Goal: Task Accomplishment & Management: Use online tool/utility

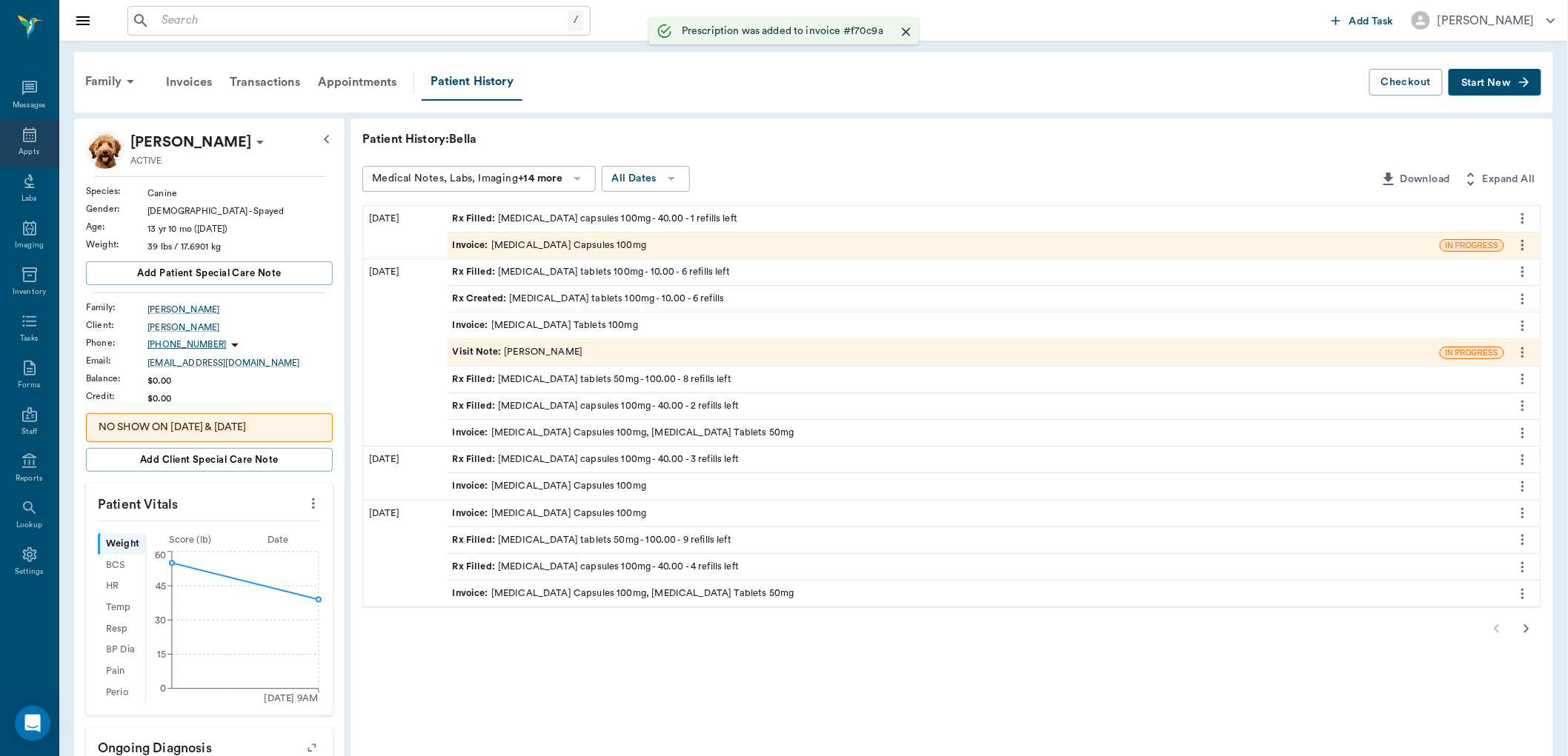
click at [11, 148] on div "Appts" at bounding box center [29, 143] width 58 height 47
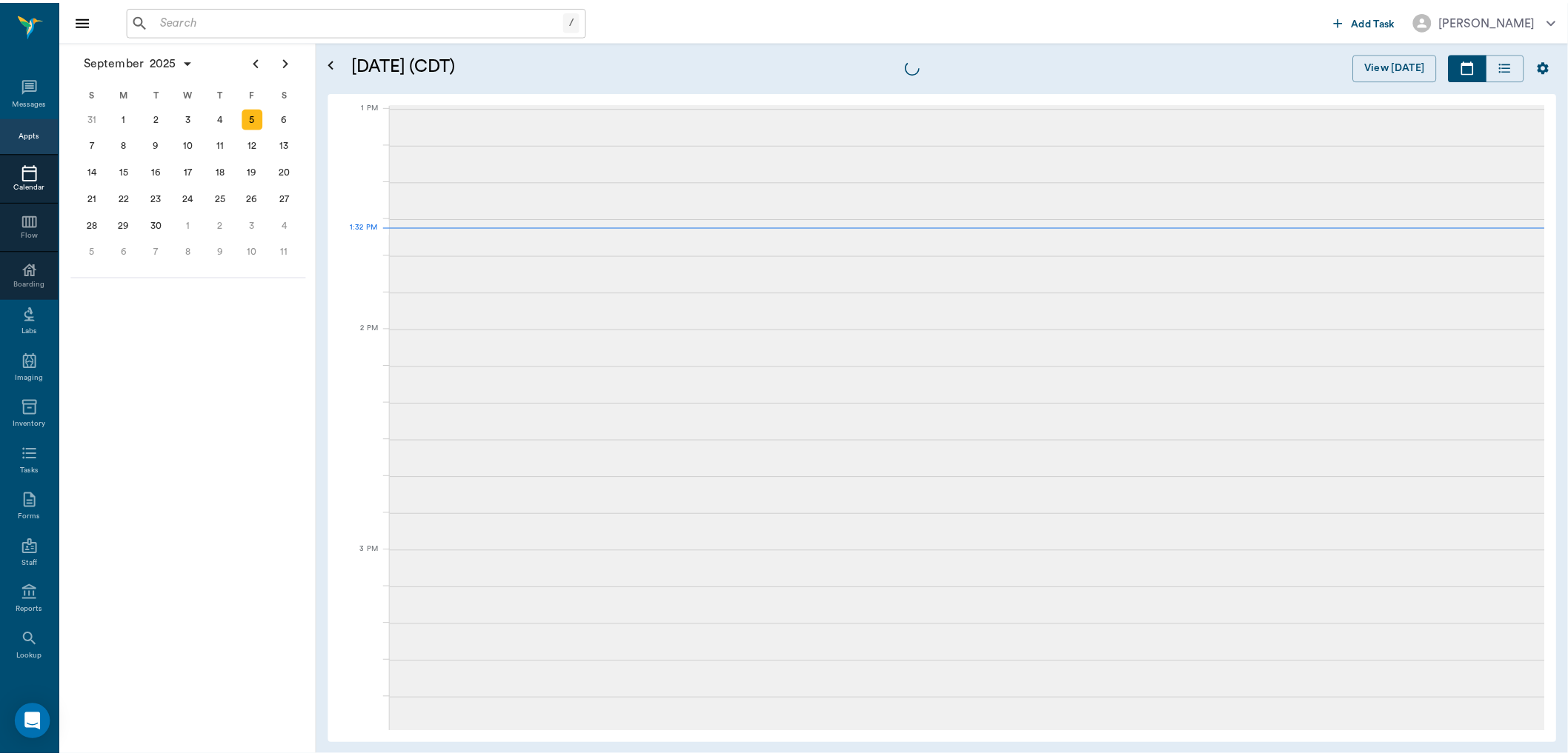
scroll to position [1112, 0]
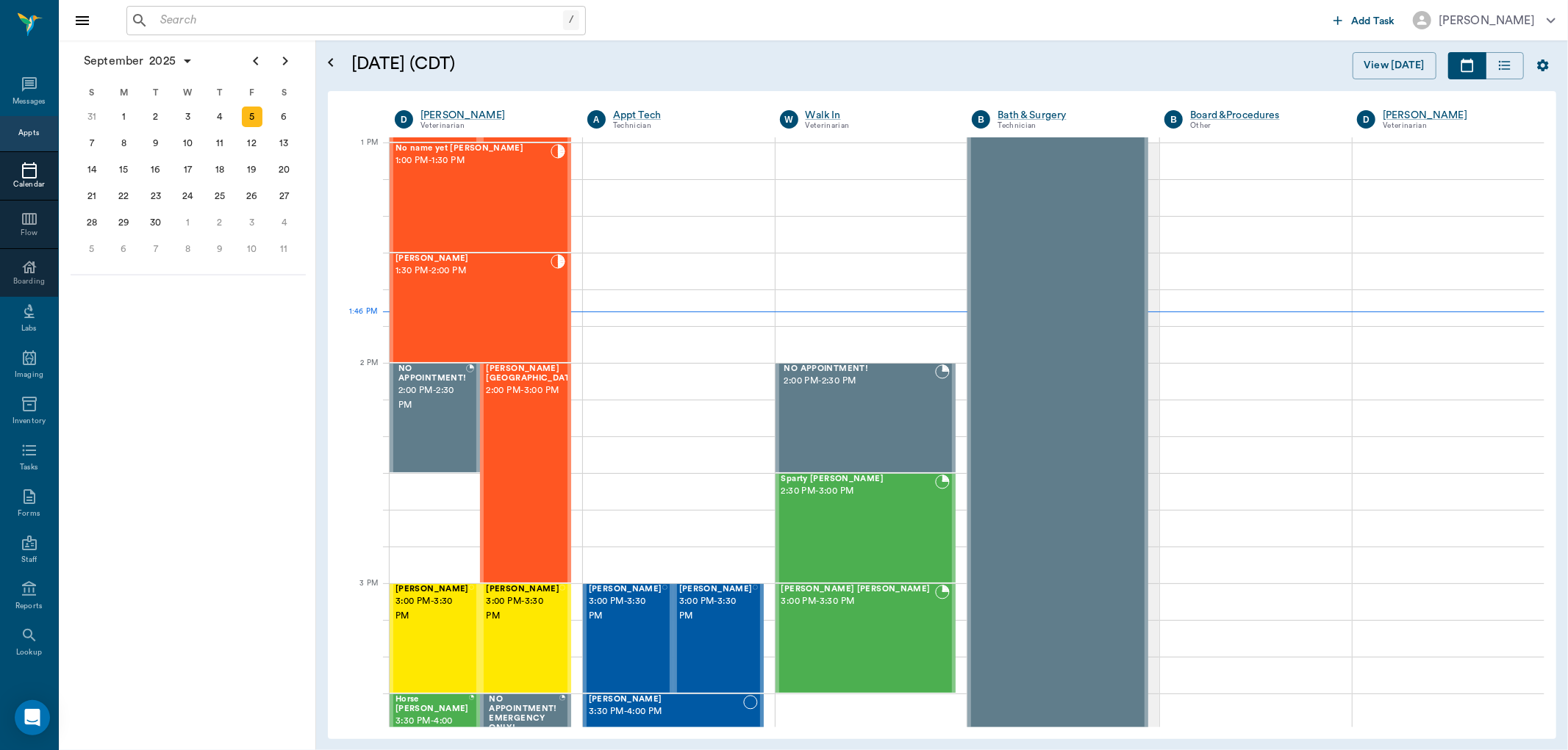
click at [215, 23] on input "text" at bounding box center [358, 20] width 409 height 21
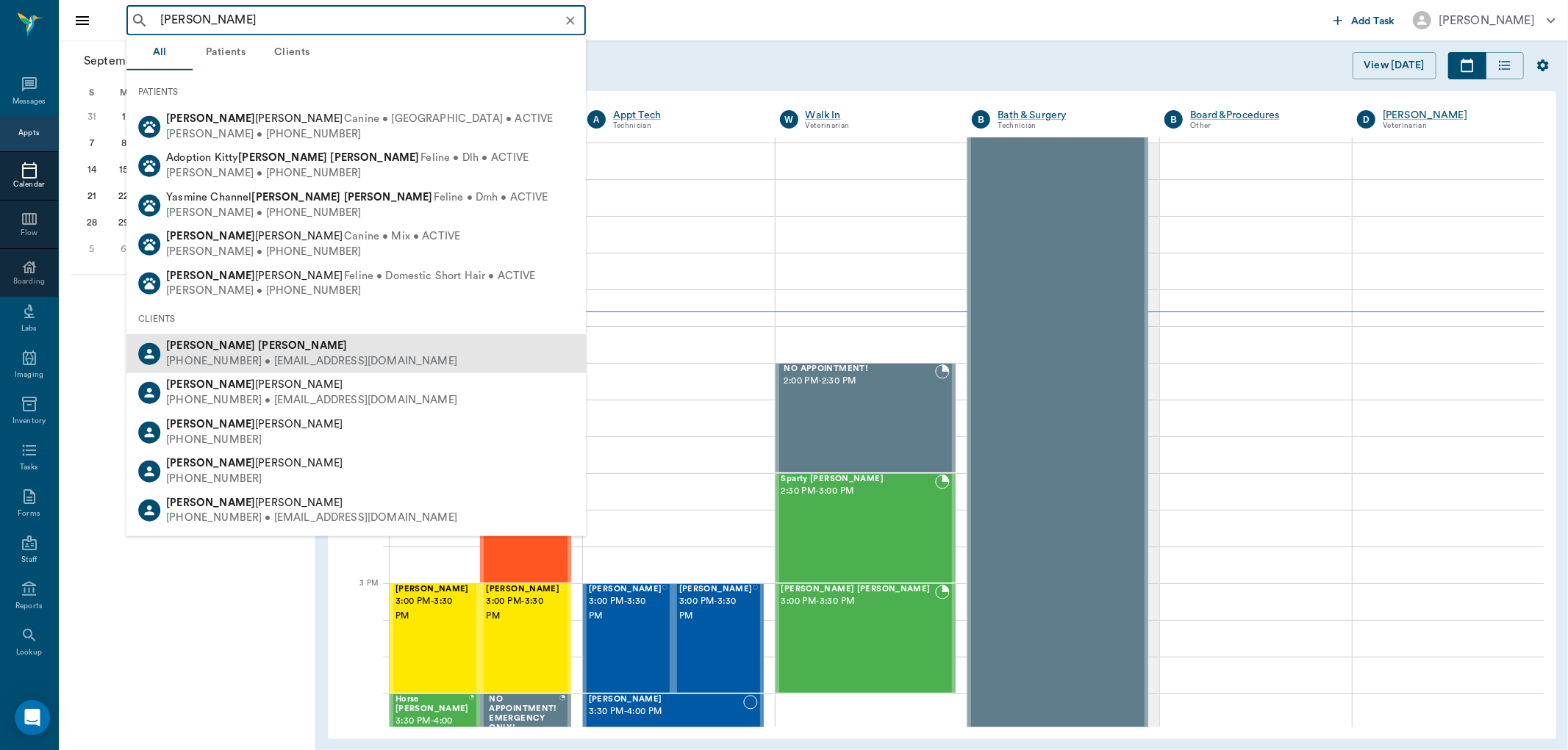
click at [258, 342] on b "[PERSON_NAME]" at bounding box center [302, 345] width 89 height 11
type input "[PERSON_NAME]"
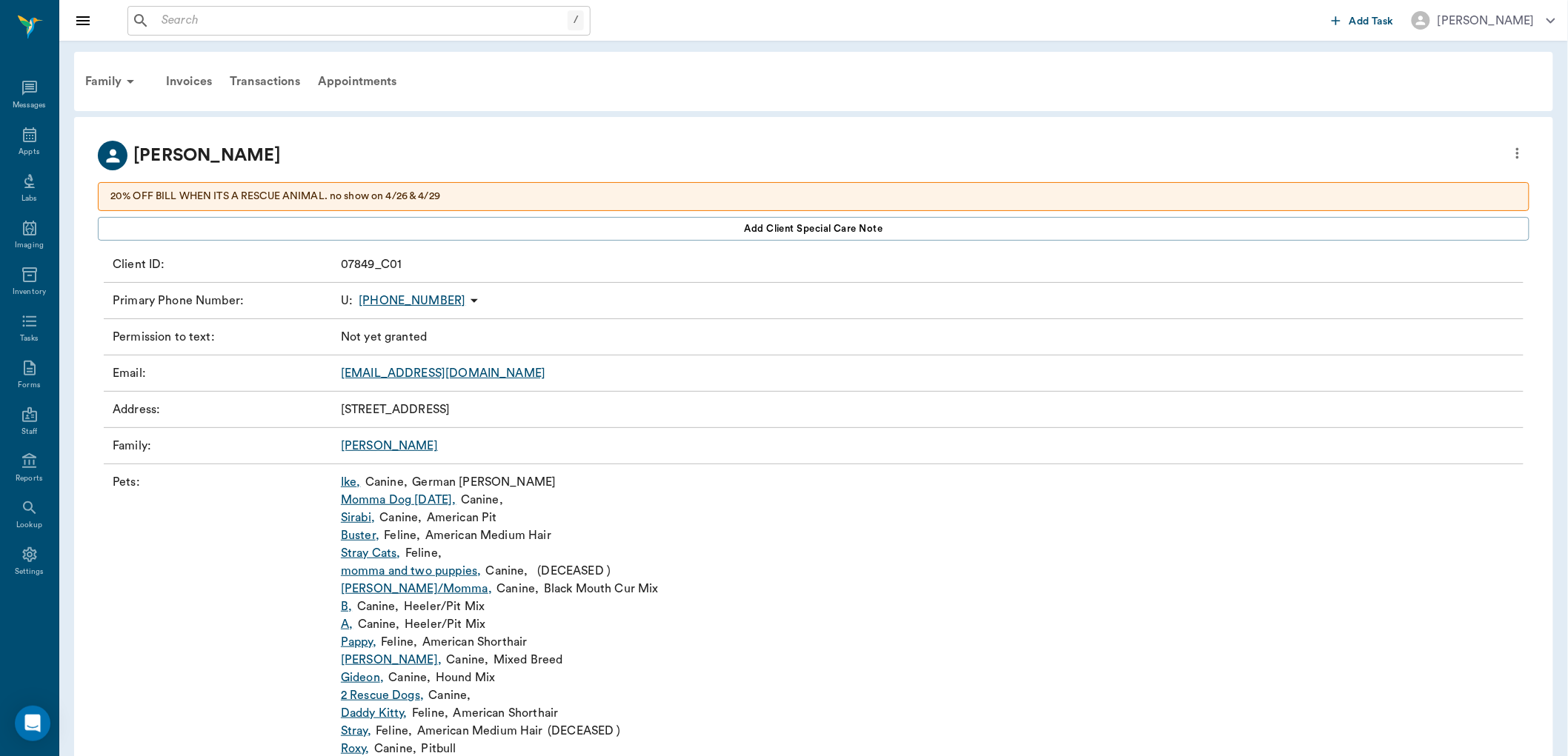
scroll to position [555, 0]
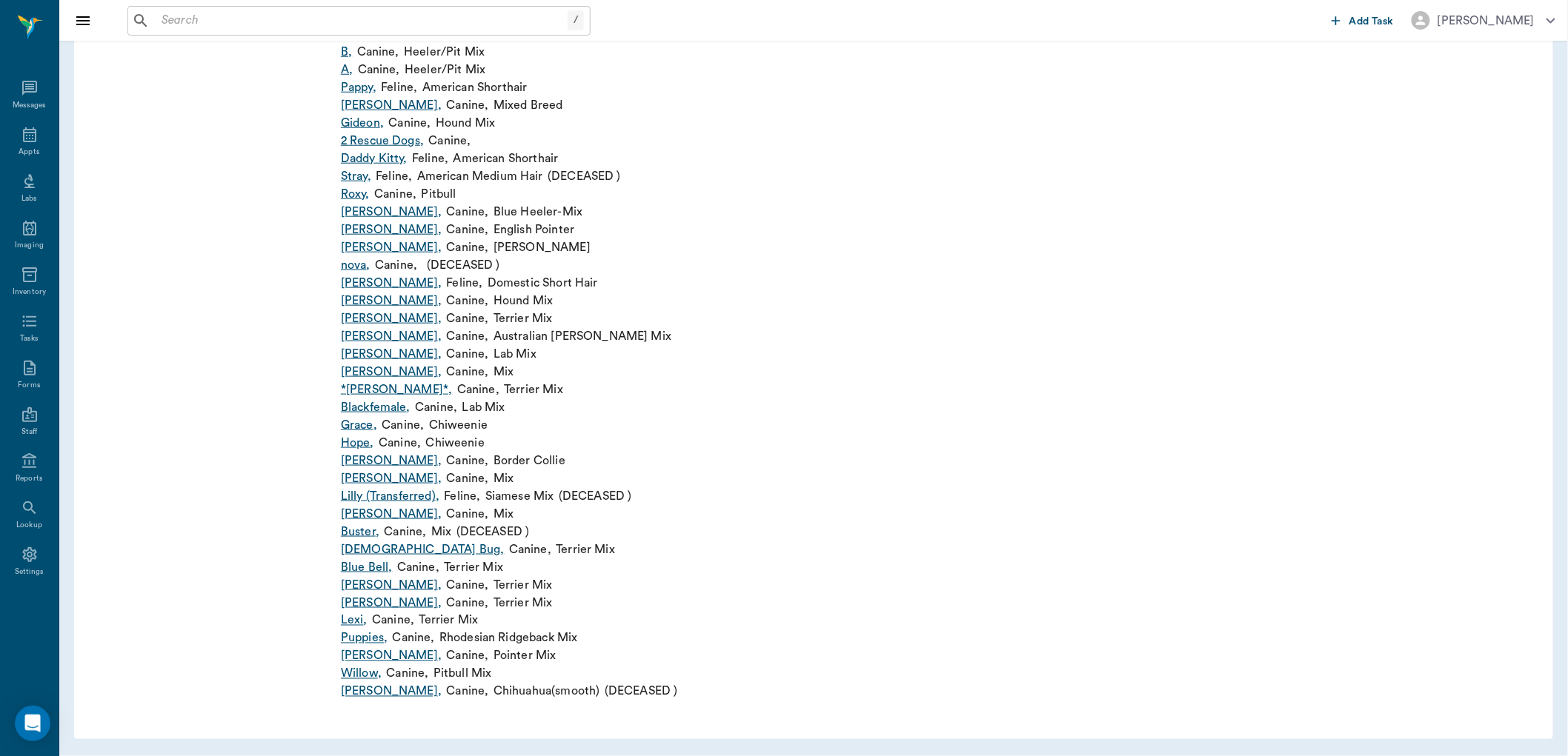
click at [364, 678] on link "Willow ," at bounding box center [361, 674] width 41 height 18
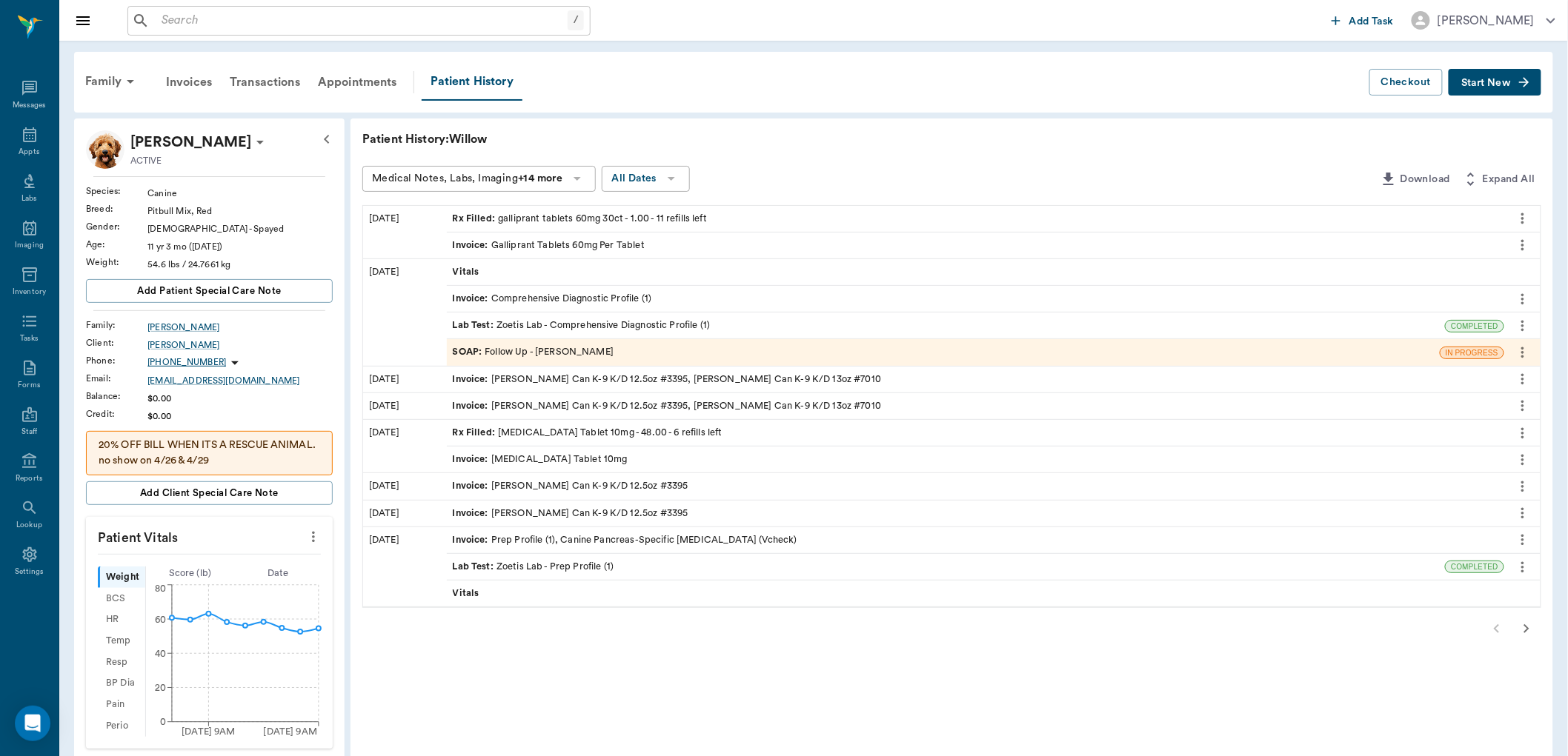
click at [480, 217] on span "Rx Filled :" at bounding box center [476, 219] width 46 height 14
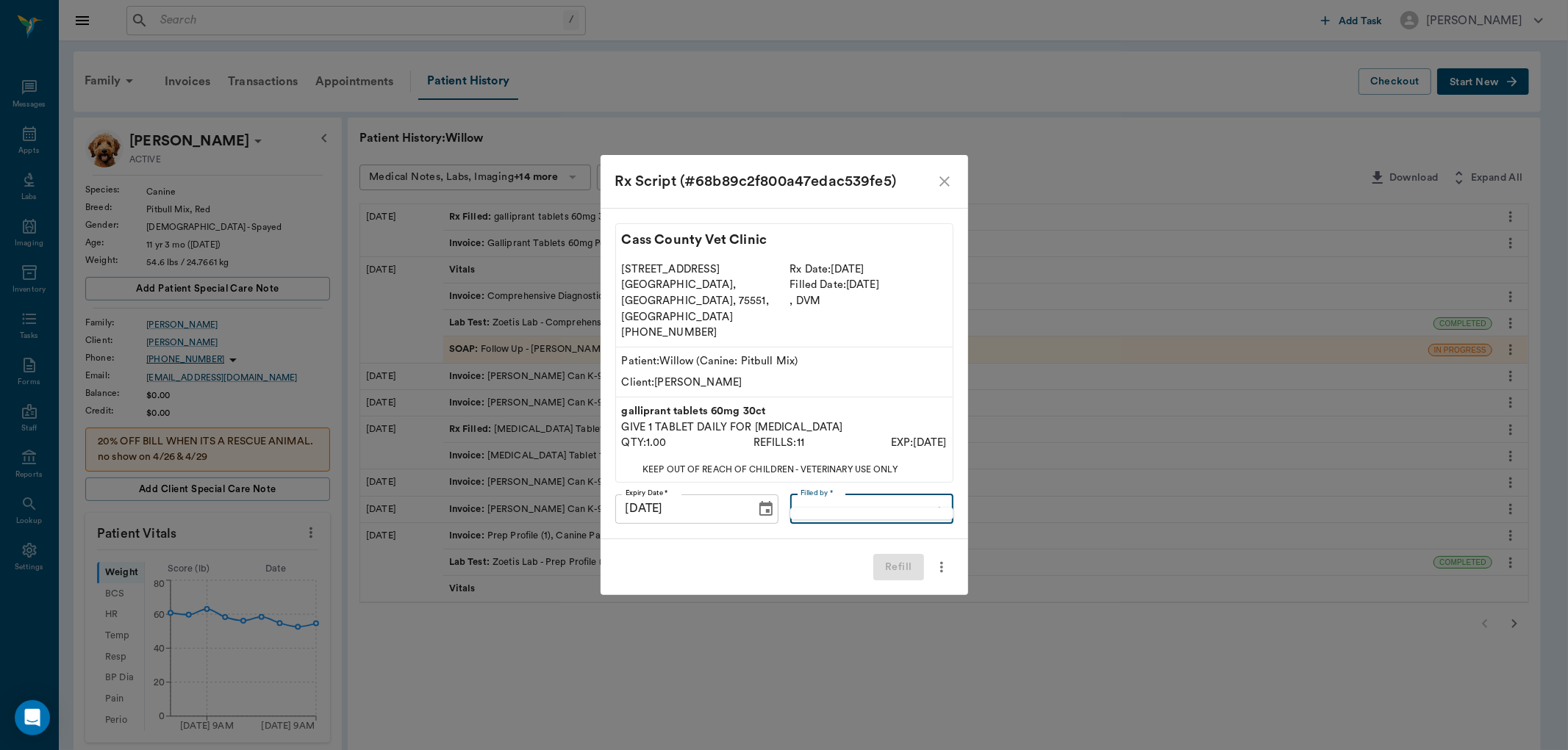
click at [894, 494] on body "/ ​ Add Task [PERSON_NAME] Nectar Messages Appts Labs Imaging Inventory Tasks F…" at bounding box center [784, 614] width 1568 height 1227
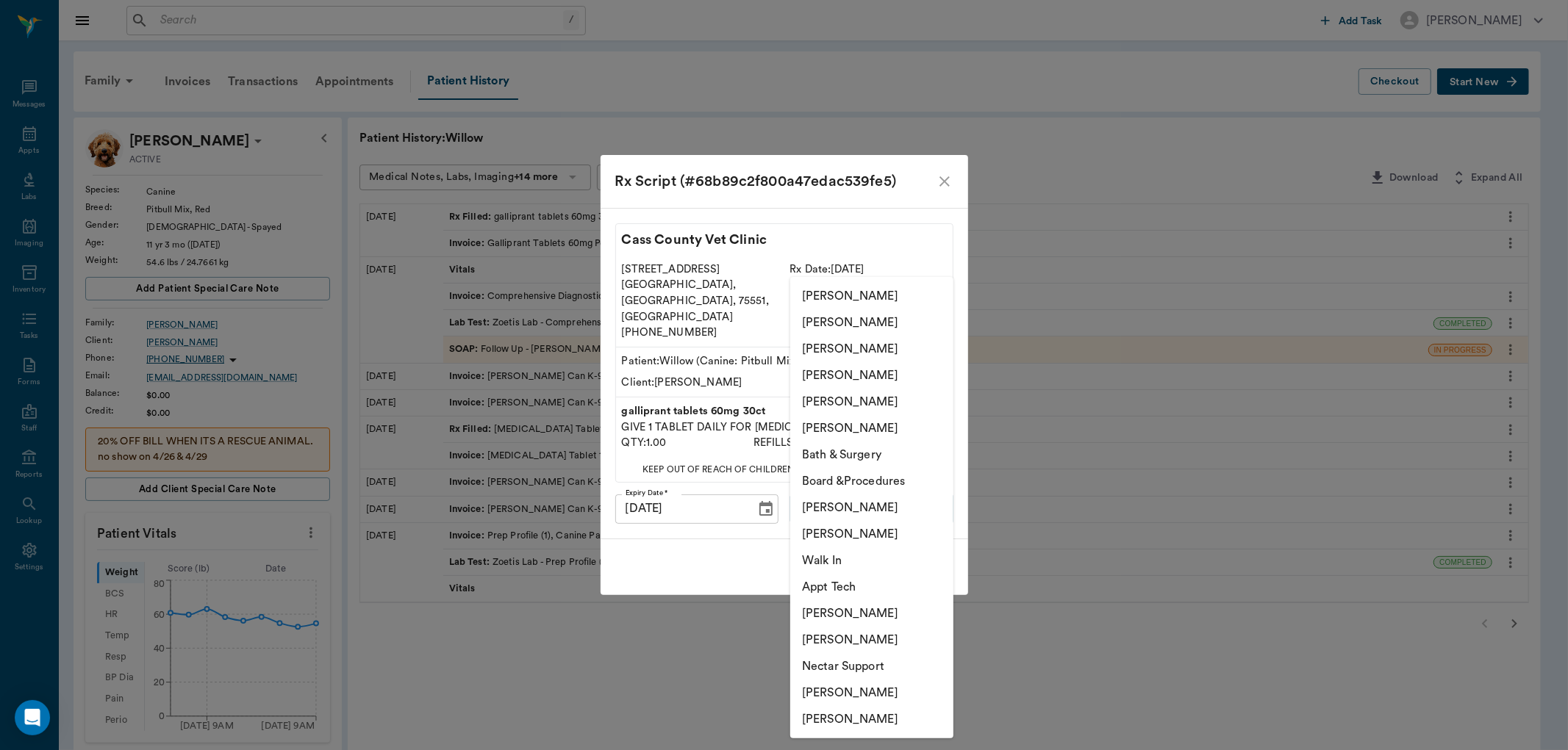
drag, startPoint x: 882, startPoint y: 693, endPoint x: 882, endPoint y: 744, distance: 51.0
click at [883, 744] on div "[PERSON_NAME] [PERSON_NAME] [PERSON_NAME] [PERSON_NAME] [PERSON_NAME] [PERSON_N…" at bounding box center [784, 375] width 1568 height 750
click at [877, 726] on li "[PERSON_NAME]" at bounding box center [872, 720] width 163 height 27
type input "6899ea08ed37b777db10de45"
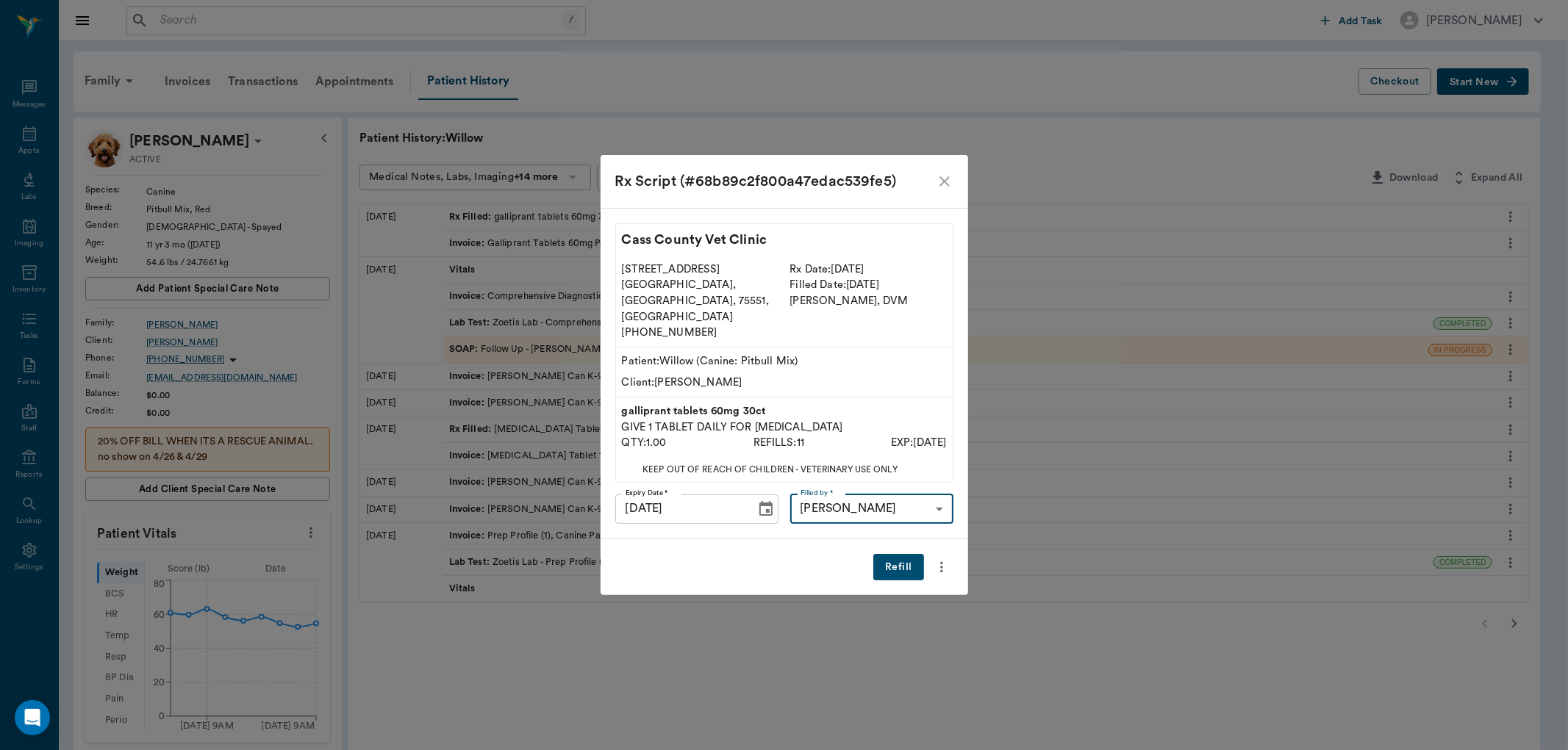
click at [899, 554] on button "Refill" at bounding box center [898, 568] width 50 height 27
